Goal: Task Accomplishment & Management: Manage account settings

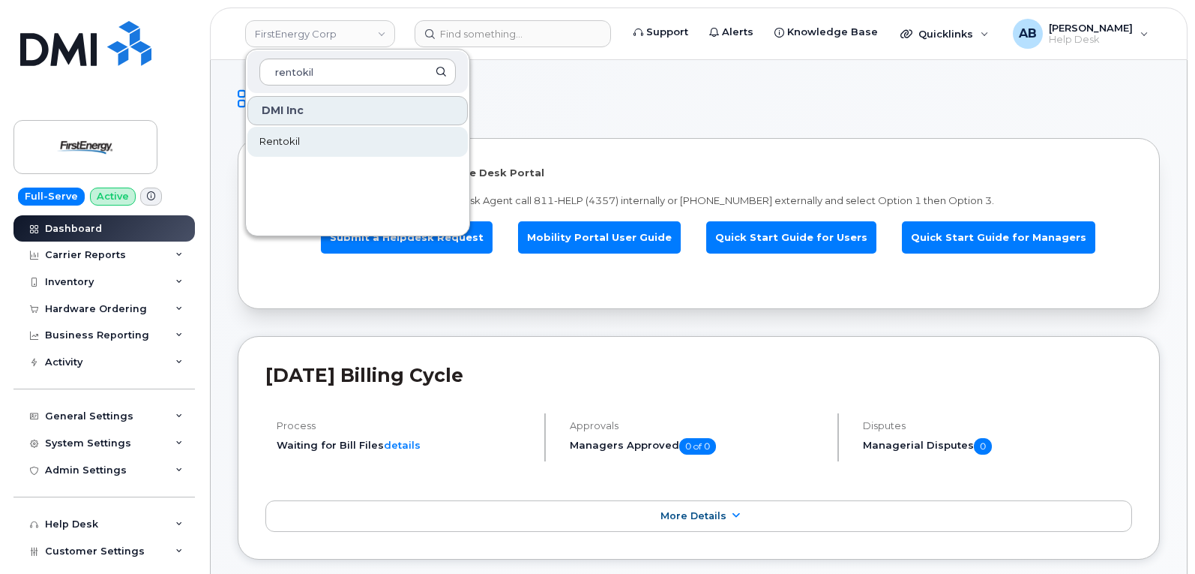
type input "rentokil"
click at [305, 142] on link "Rentokil" at bounding box center [357, 142] width 220 height 30
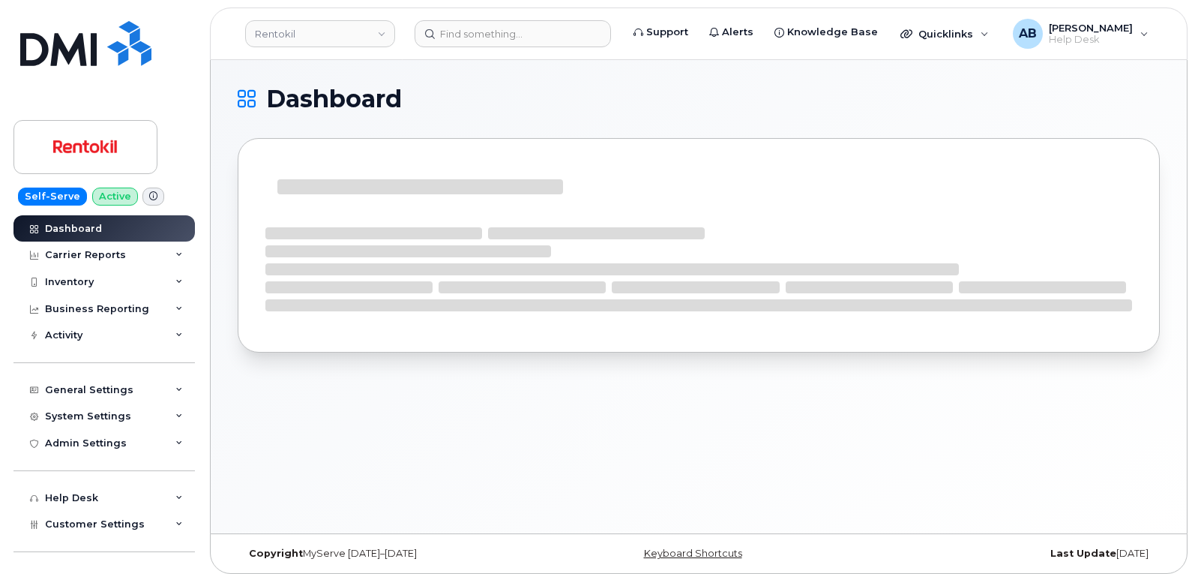
click at [1194, 573] on html "Rentokil Support Alerts Knowledge Base Quicklinks Suspend / Cancel Device Chang…" at bounding box center [597, 290] width 1195 height 581
click at [1083, 471] on div "Dashboard" at bounding box center [699, 296] width 976 height 473
click at [999, 460] on div "Dashboard" at bounding box center [699, 296] width 976 height 473
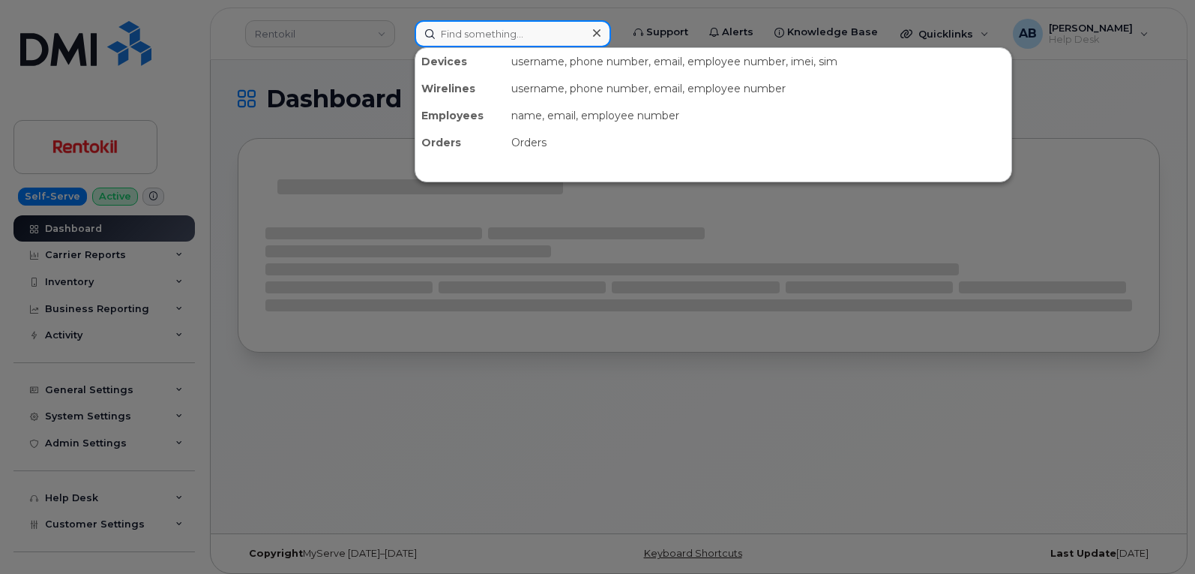
click at [529, 35] on input at bounding box center [513, 33] width 196 height 27
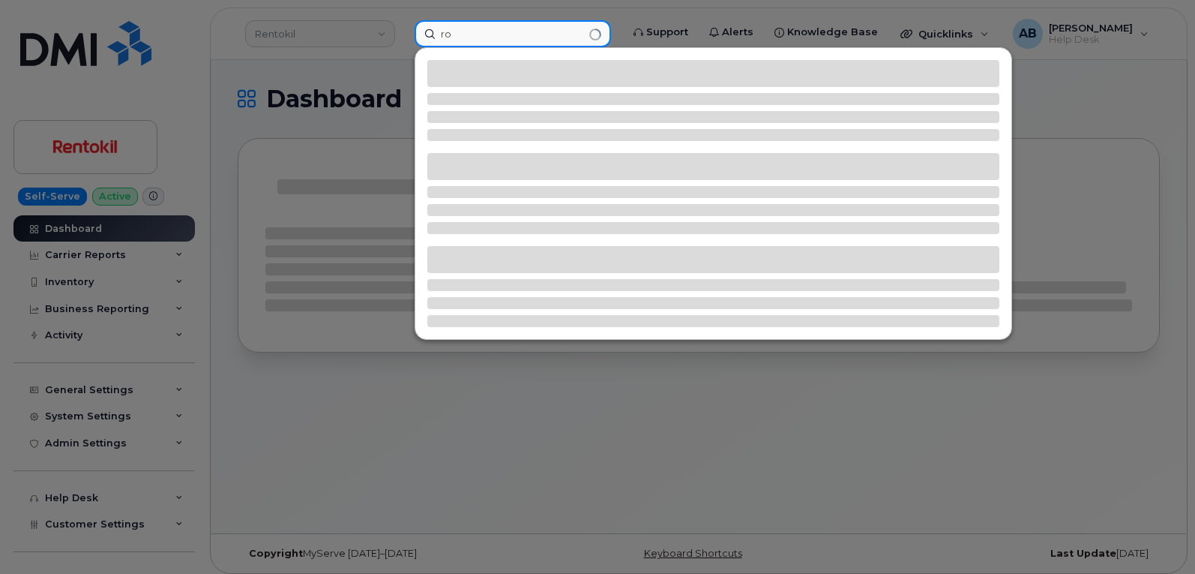
type input "r"
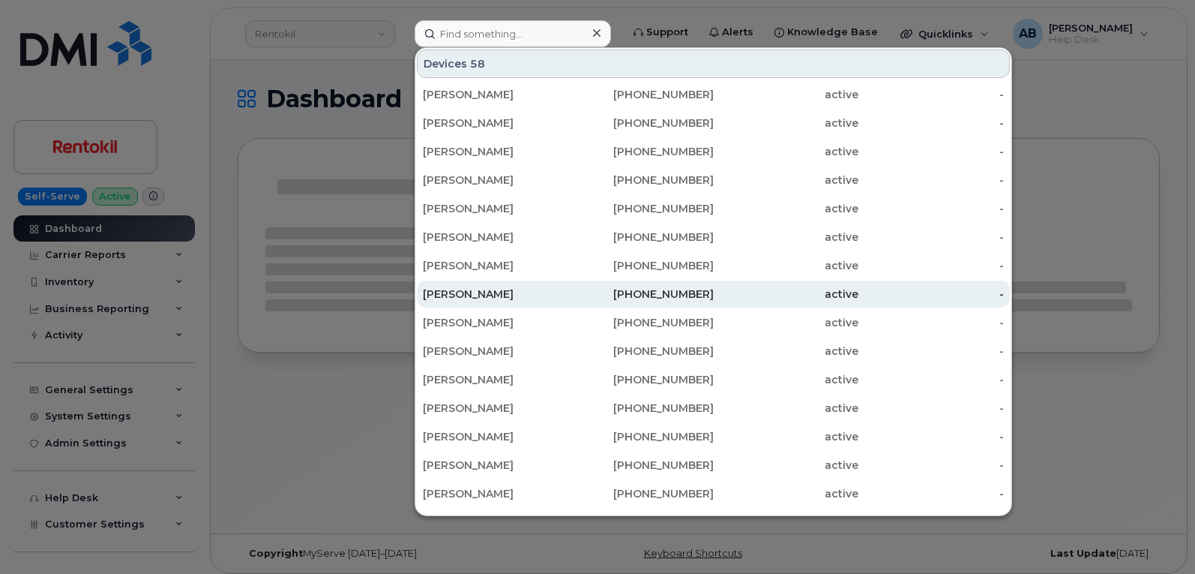
click at [514, 290] on div "ROBERT SMITH" at bounding box center [495, 293] width 145 height 15
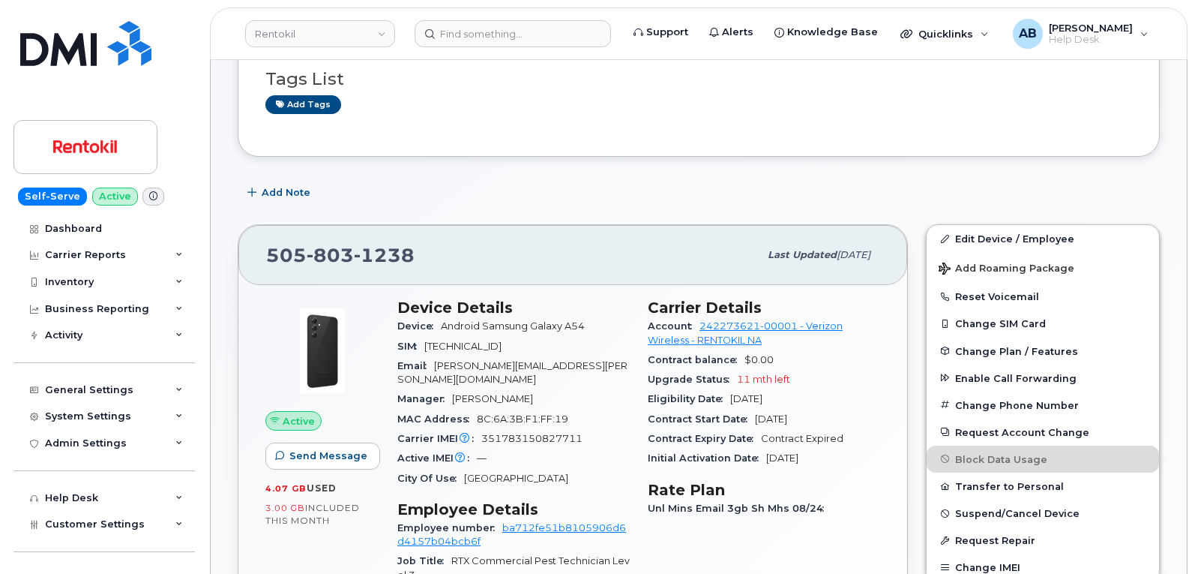
scroll to position [150, 0]
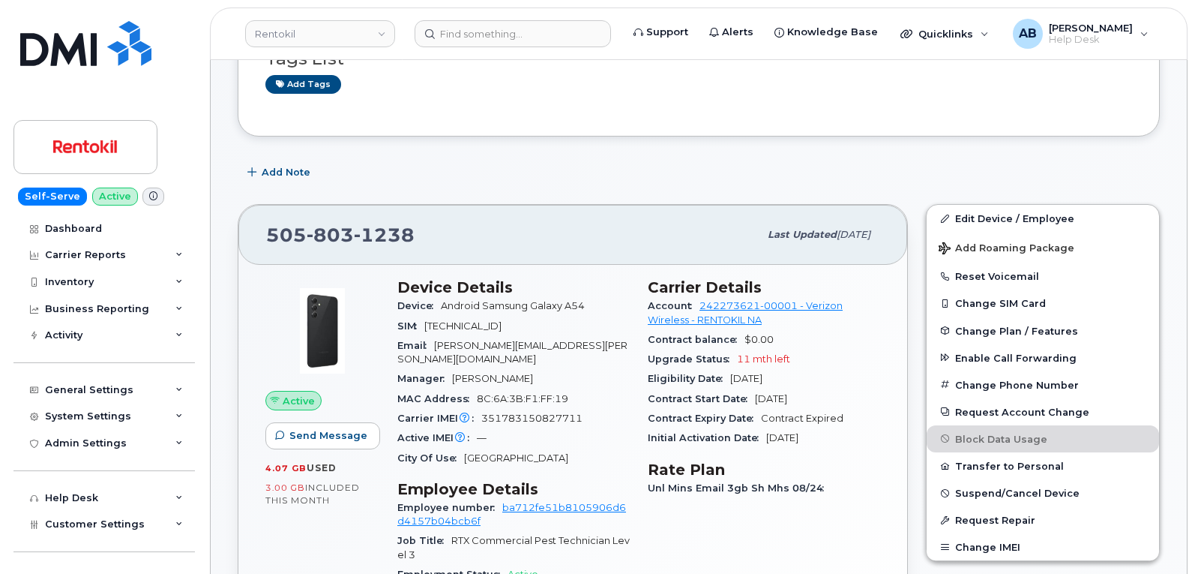
click at [323, 238] on span "803" at bounding box center [330, 234] width 47 height 22
click at [325, 238] on span "803" at bounding box center [330, 234] width 47 height 22
drag, startPoint x: 123, startPoint y: 136, endPoint x: 235, endPoint y: 7, distance: 171.1
click at [123, 136] on img at bounding box center [85, 146] width 115 height 43
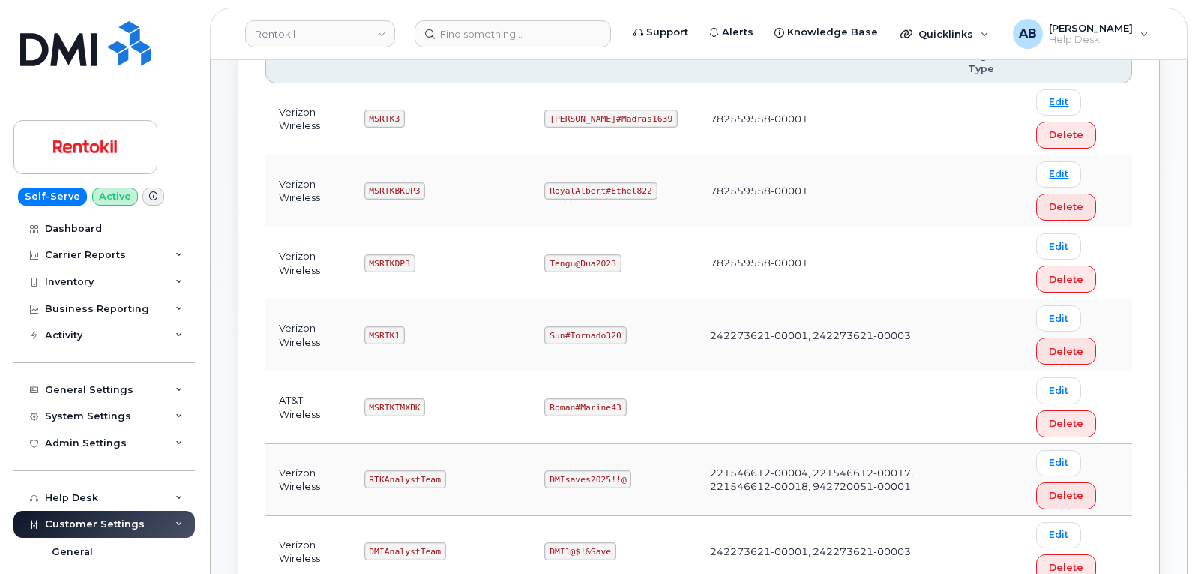
scroll to position [300, 0]
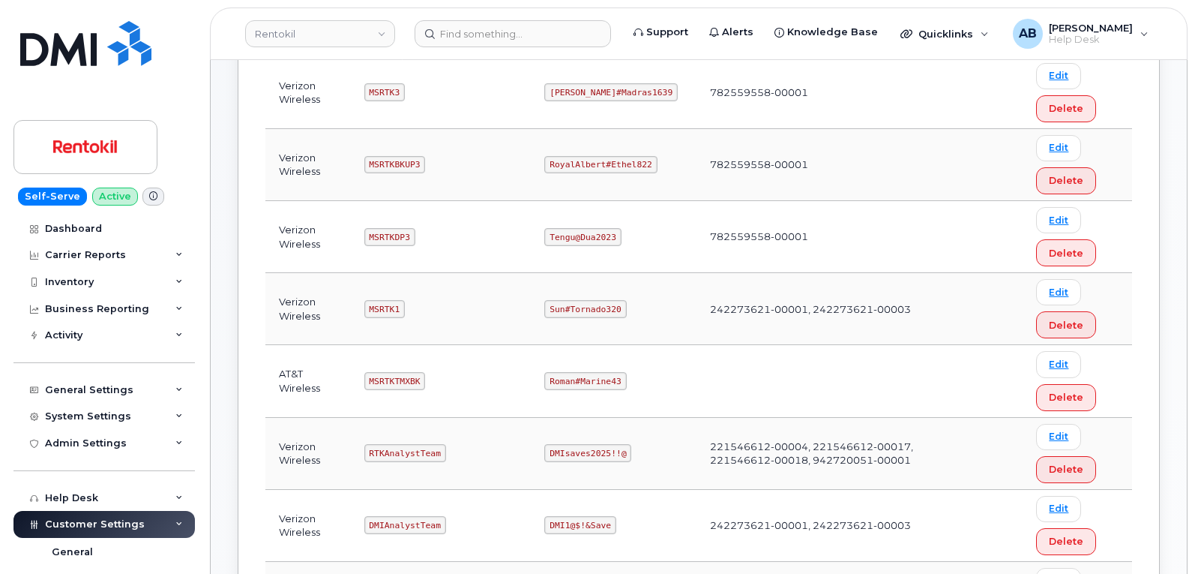
click at [383, 307] on code "MSRTK1" at bounding box center [384, 309] width 40 height 18
copy code "MSRTK1"
click at [586, 305] on code "Sun#Tornado320" at bounding box center [585, 309] width 82 height 18
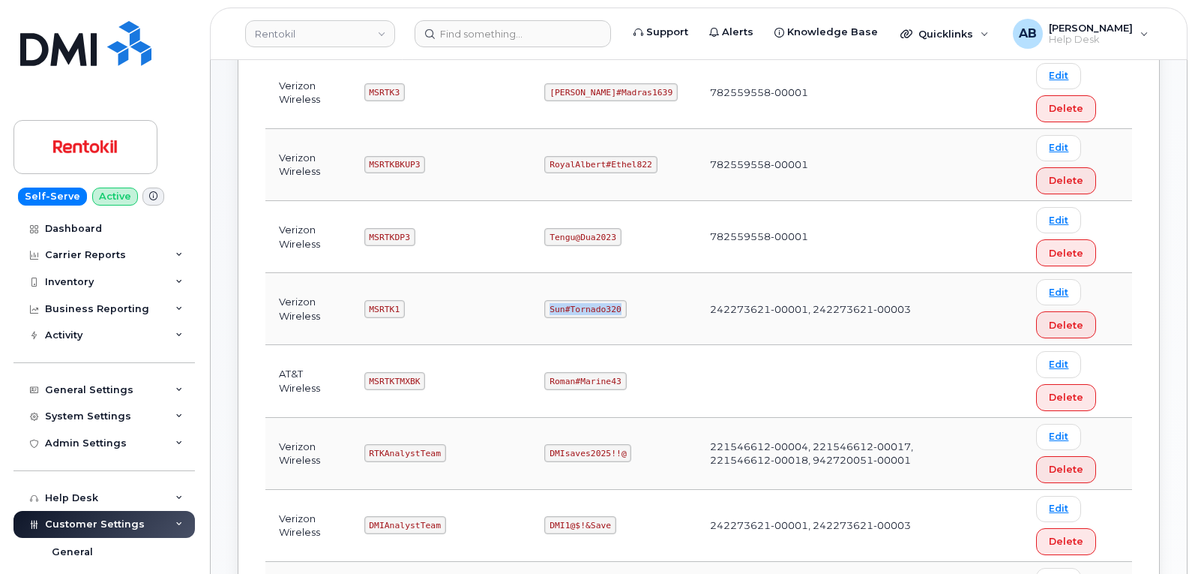
click at [586, 305] on code "Sun#Tornado320" at bounding box center [585, 309] width 82 height 18
copy code "Sun#Tornado320"
